Goal: Transaction & Acquisition: Purchase product/service

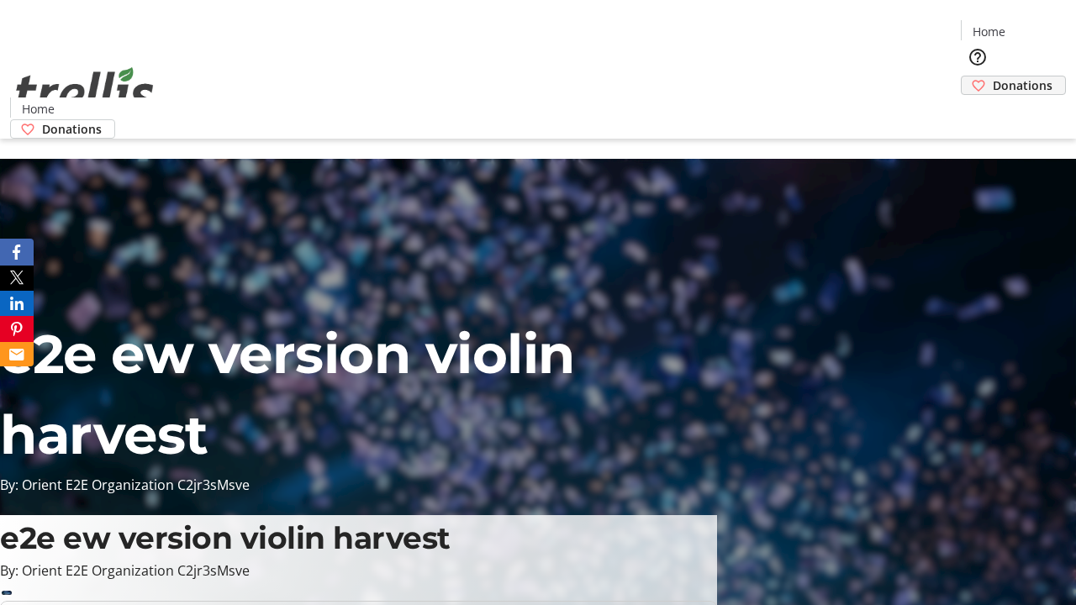
click at [993, 77] on span "Donations" at bounding box center [1023, 86] width 60 height 18
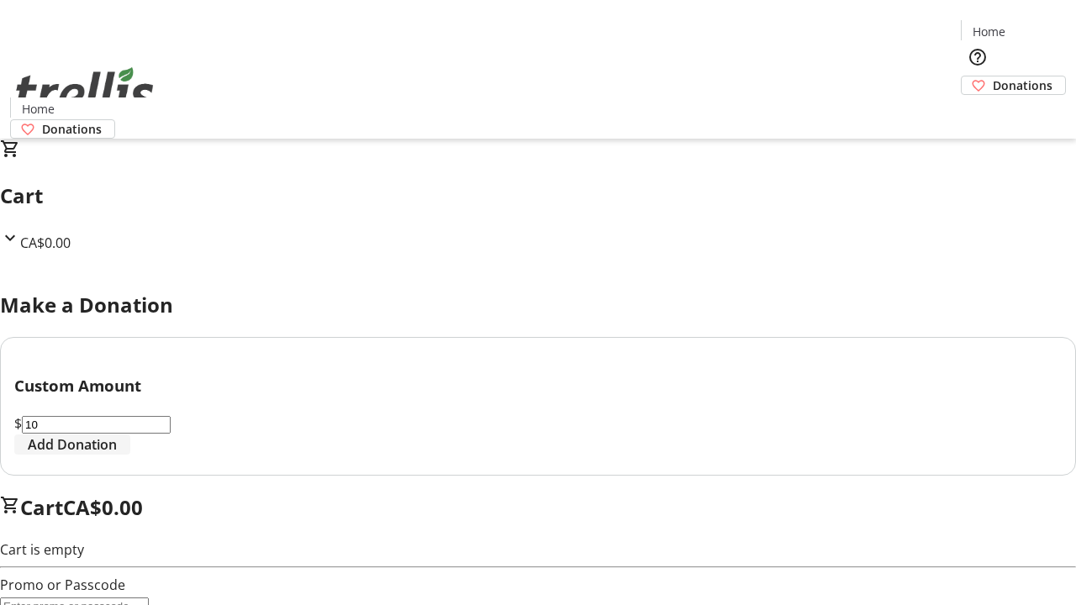
click at [117, 455] on span "Add Donation" at bounding box center [72, 445] width 89 height 20
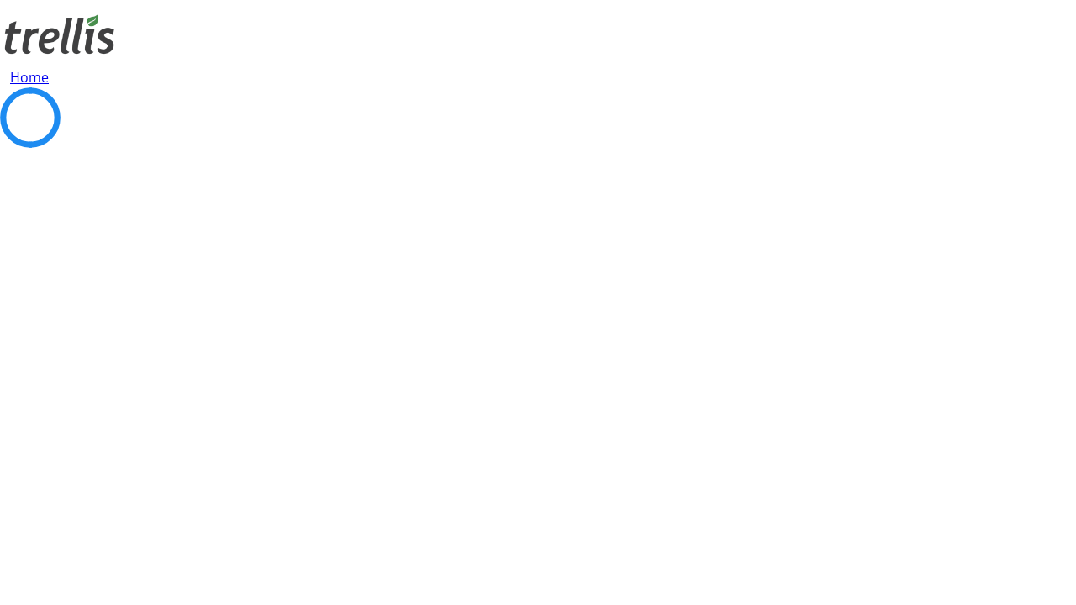
select select "CA"
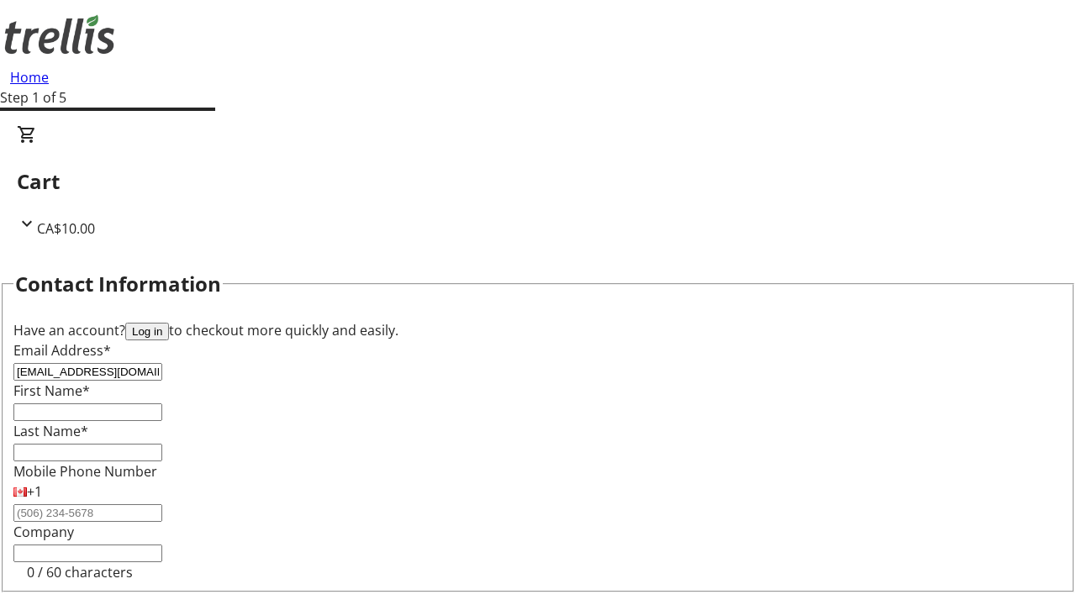
type input "[EMAIL_ADDRESS][DOMAIN_NAME]"
type input "[PERSON_NAME]"
type input "[STREET_ADDRESS][PERSON_NAME]"
type input "Kelowna"
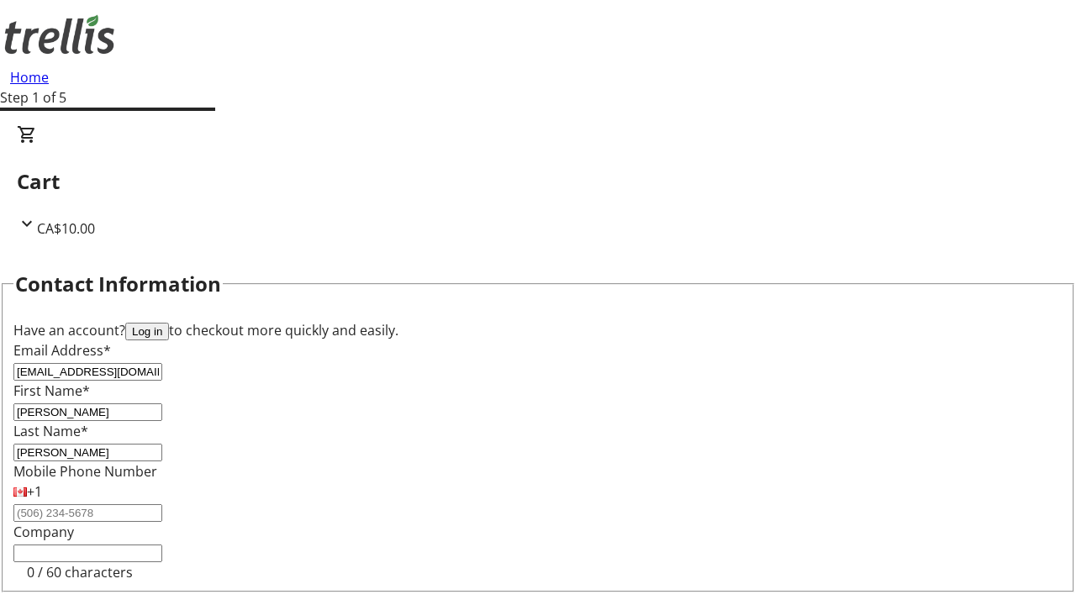
select select "BC"
type input "Kelowna"
type input "V1Y 0C2"
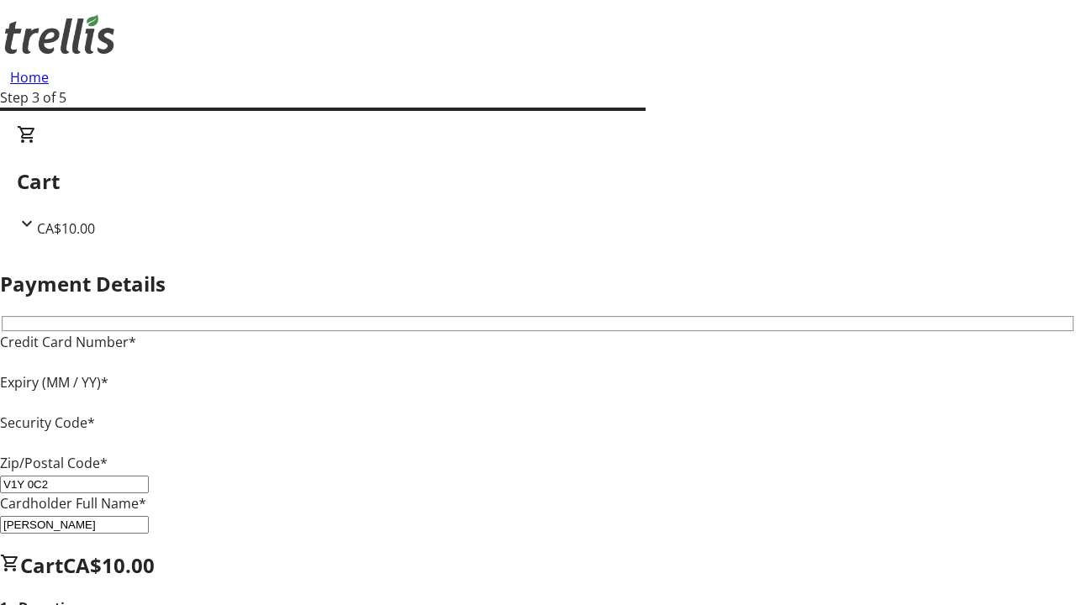
type input "V1Y 0C2"
